Goal: Task Accomplishment & Management: Manage account settings

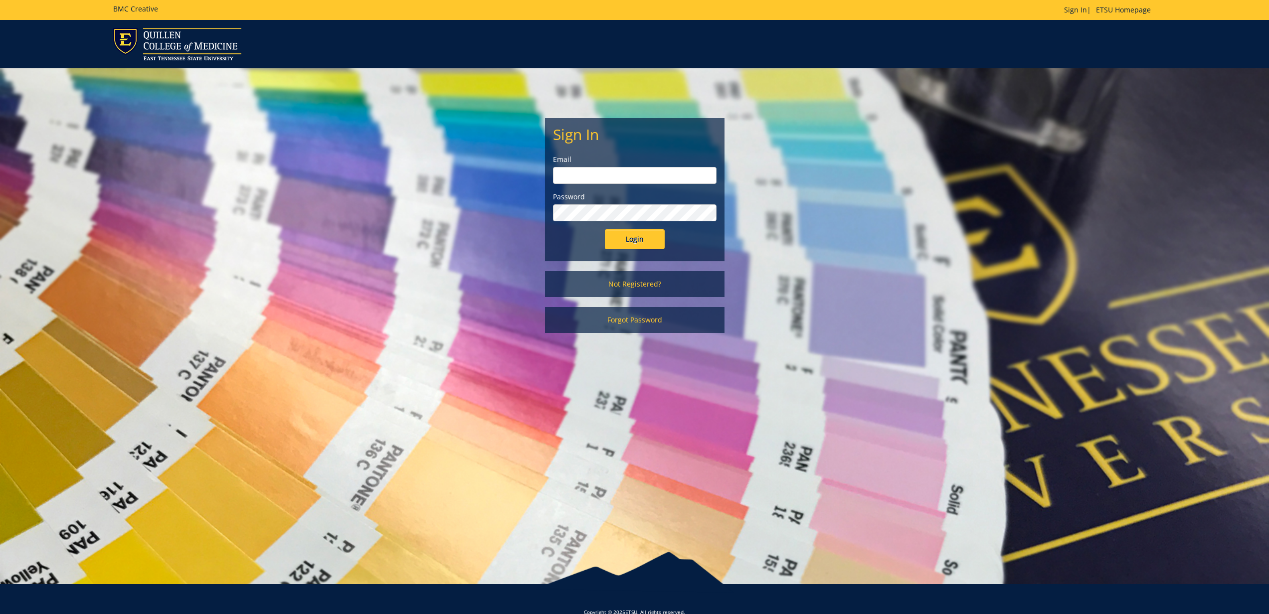
type input "[EMAIL_ADDRESS][DOMAIN_NAME]"
click at [622, 237] on input "Login" at bounding box center [635, 239] width 60 height 20
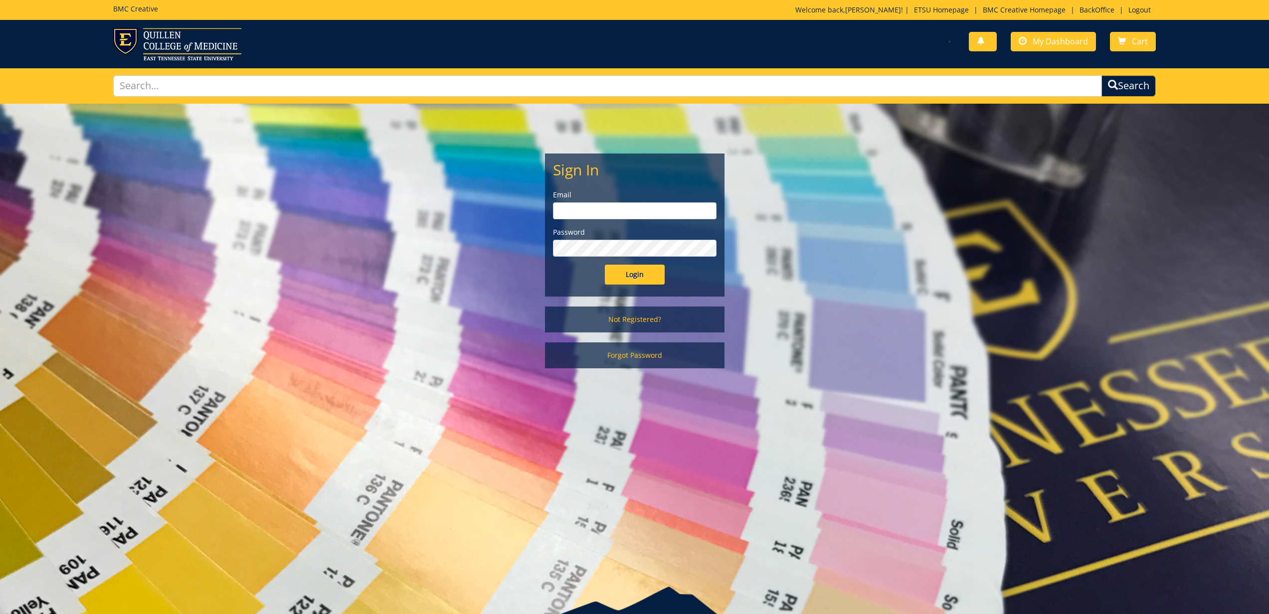
type input "[EMAIL_ADDRESS][DOMAIN_NAME]"
click at [620, 277] on input "Login" at bounding box center [635, 275] width 60 height 20
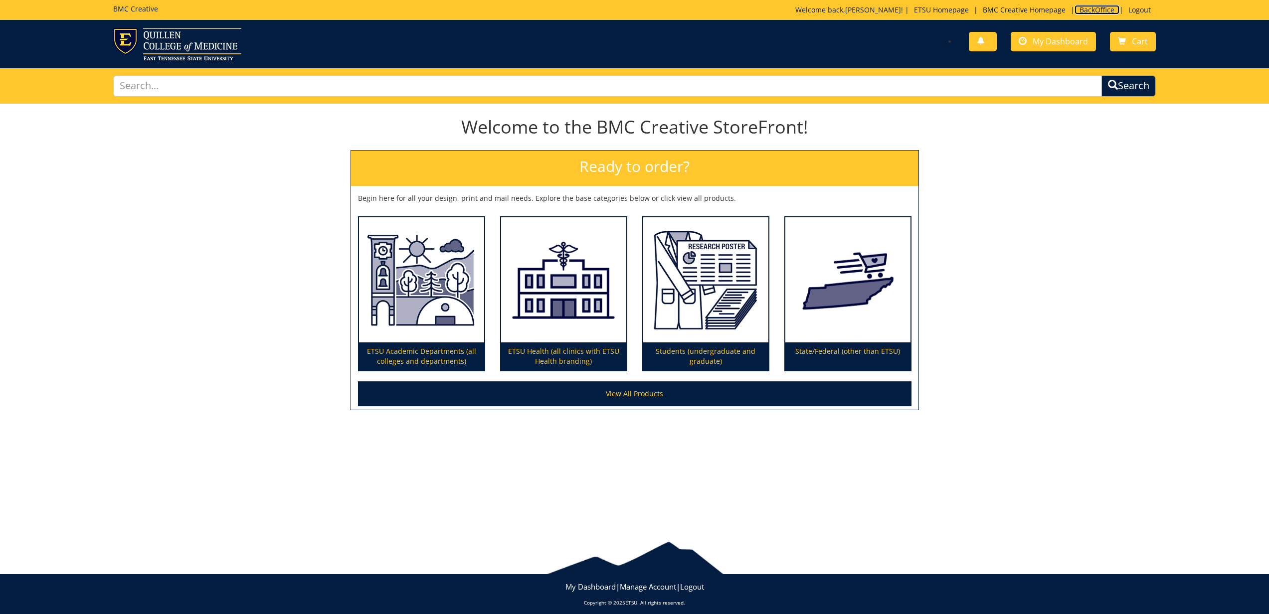
click at [1102, 6] on link "BackOffice" at bounding box center [1097, 9] width 45 height 9
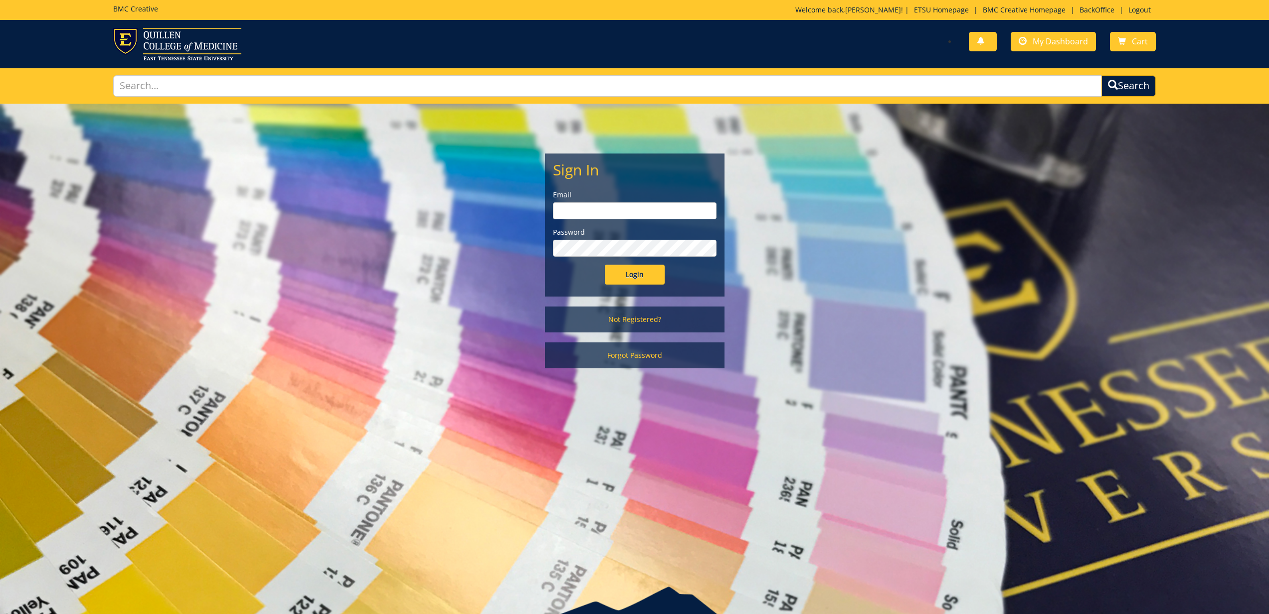
type input "gougeja@etsu.edu"
click at [637, 267] on input "Login" at bounding box center [635, 275] width 60 height 20
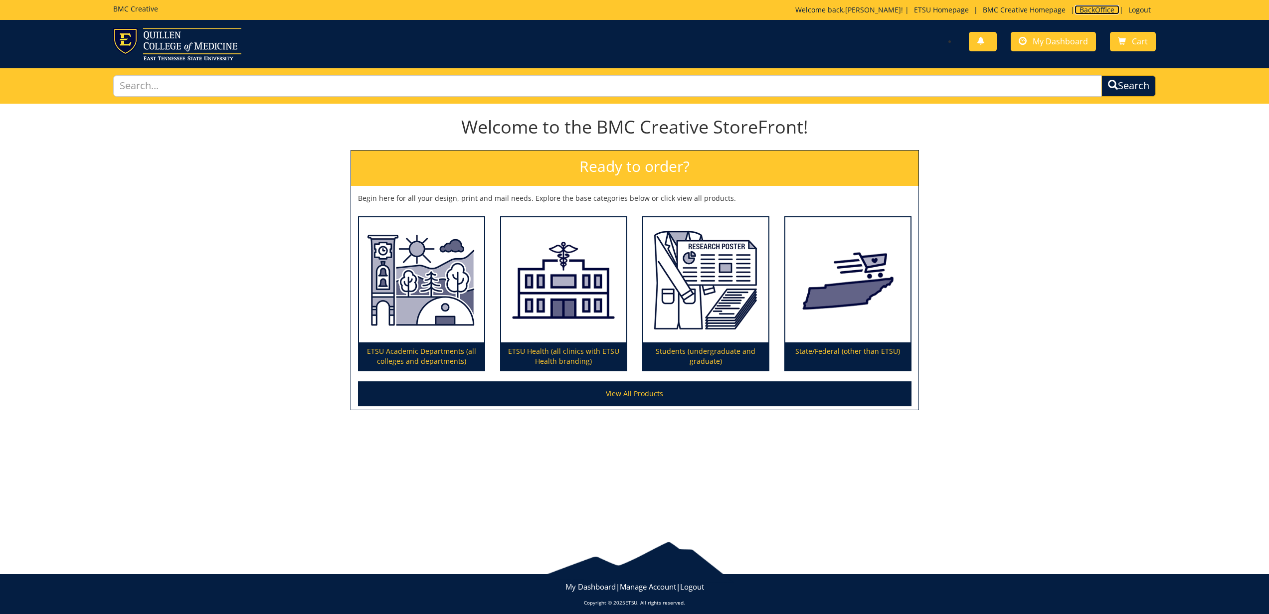
click at [1086, 13] on link "BackOffice" at bounding box center [1097, 9] width 45 height 9
